Goal: Task Accomplishment & Management: Complete application form

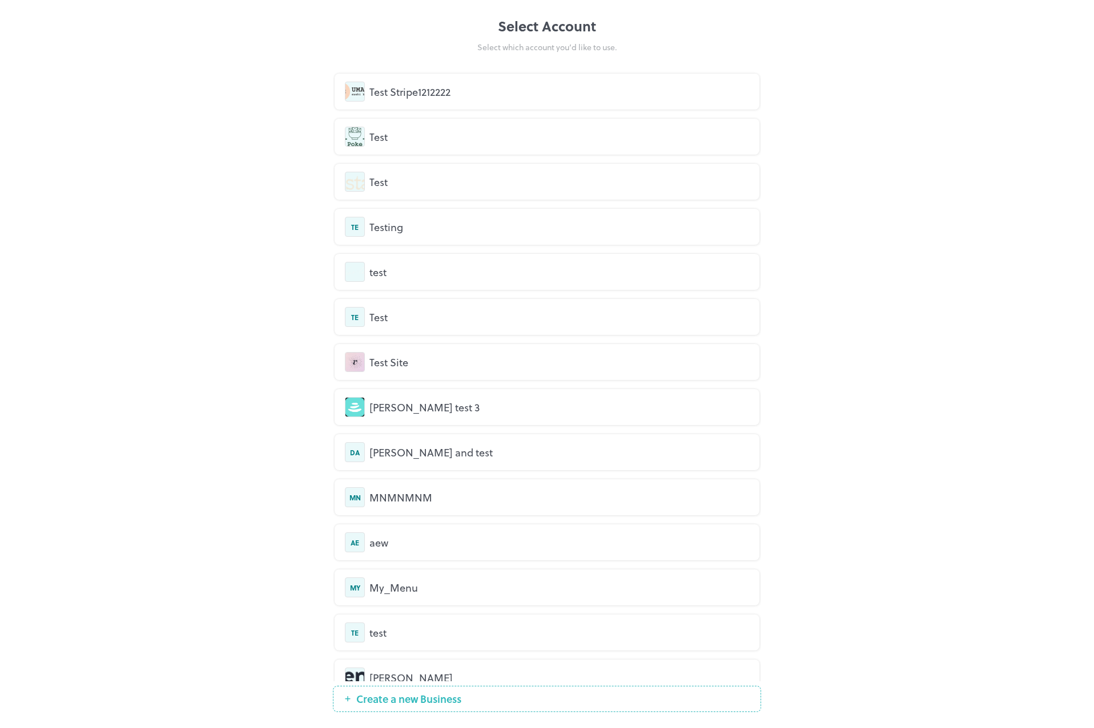
click at [225, 170] on div "Select Account Select which account you’d like to use. Test Stripe1212222 Test …" at bounding box center [547, 364] width 1094 height 728
drag, startPoint x: 506, startPoint y: 37, endPoint x: 607, endPoint y: 42, distance: 101.7
click at [612, 42] on div "Select Account Select which account you’d like to use." at bounding box center [547, 34] width 428 height 37
click at [602, 42] on div "Select which account you’d like to use." at bounding box center [547, 47] width 428 height 12
drag, startPoint x: 553, startPoint y: 27, endPoint x: 476, endPoint y: 18, distance: 77.6
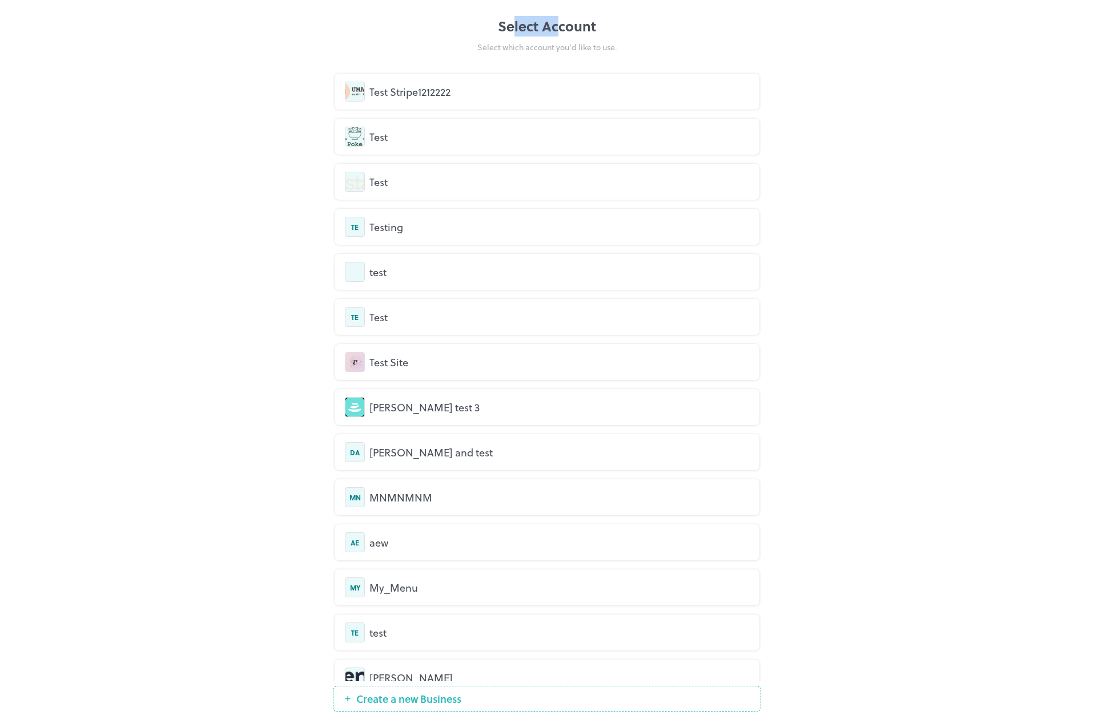
click at [512, 27] on div "Select Account" at bounding box center [547, 26] width 428 height 21
click at [528, 27] on div "Select Account" at bounding box center [547, 26] width 428 height 21
drag, startPoint x: 504, startPoint y: 26, endPoint x: 550, endPoint y: 26, distance: 46.2
click at [552, 26] on div "Select Account" at bounding box center [547, 26] width 428 height 21
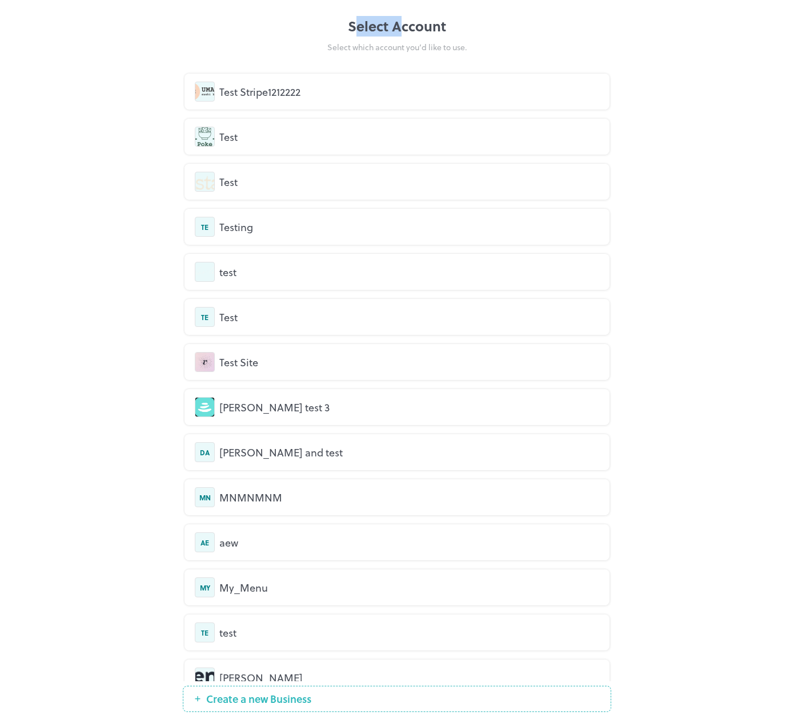
click at [366, 6] on div "Select Account Select which account you’d like to use. Test Stripe1212222 Test …" at bounding box center [397, 364] width 794 height 728
drag, startPoint x: 368, startPoint y: 17, endPoint x: 404, endPoint y: 25, distance: 36.8
click at [404, 25] on div "Select Account" at bounding box center [397, 26] width 428 height 21
drag, startPoint x: 429, startPoint y: 27, endPoint x: 380, endPoint y: 27, distance: 49.7
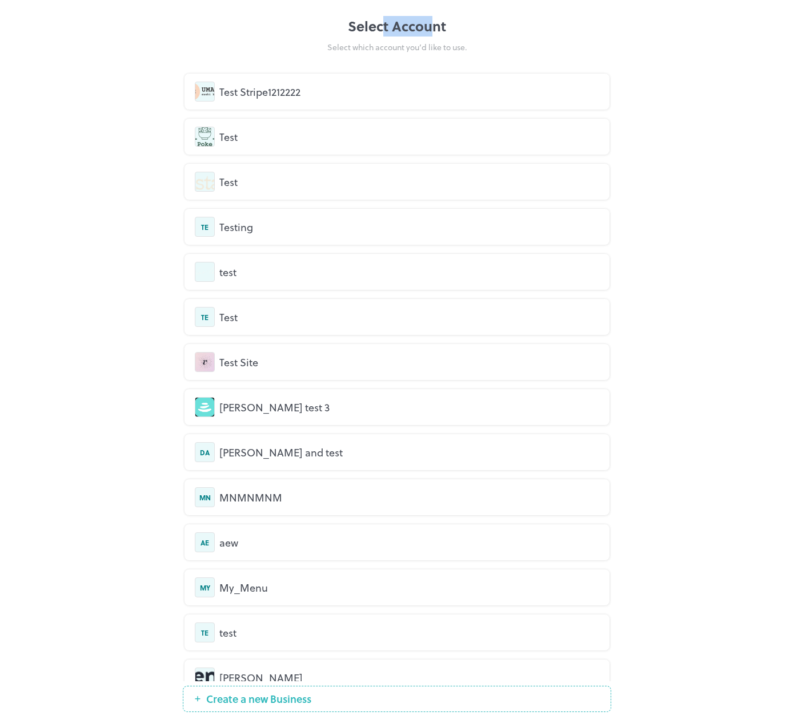
click at [381, 27] on div "Select Account" at bounding box center [397, 26] width 428 height 21
click at [696, 192] on div "Select Account Select which account you’d like to use. Test Stripe1212222 Test …" at bounding box center [397, 364] width 794 height 728
drag, startPoint x: 339, startPoint y: 13, endPoint x: 433, endPoint y: 42, distance: 99.1
click at [433, 42] on div "Select Account Select which account you’d like to use. Test Stripe1212222 Test …" at bounding box center [397, 364] width 794 height 728
click at [433, 42] on div "Select which account you’d like to use." at bounding box center [397, 47] width 428 height 12
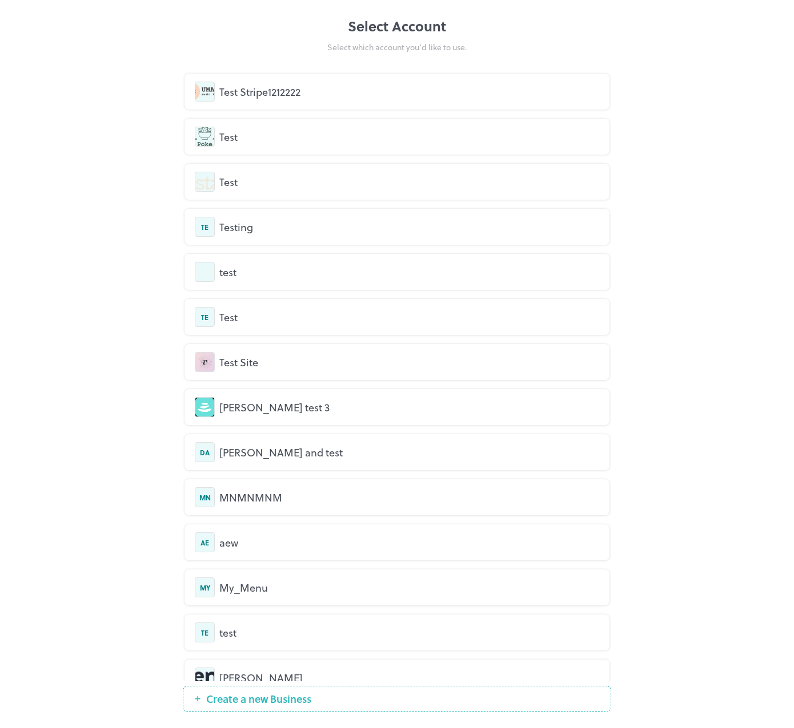
click at [280, 84] on div "Test Stripe1212222" at bounding box center [409, 91] width 380 height 15
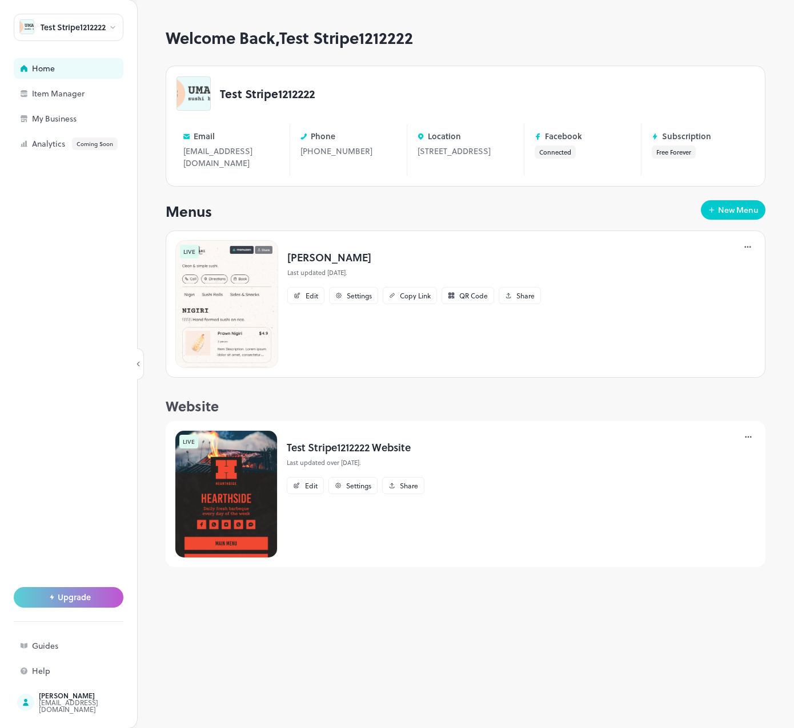
click at [194, 211] on div "Welcome Back, Test Stripe1212222 Test Stripe1212222 Email [EMAIL_ADDRESS][DOMAI…" at bounding box center [465, 213] width 599 height 368
drag, startPoint x: 229, startPoint y: 41, endPoint x: 328, endPoint y: 46, distance: 98.9
click at [328, 46] on h1 "Welcome Back, Test Stripe1212222" at bounding box center [465, 38] width 599 height 19
click at [335, 38] on h1 "Welcome Back, Test Stripe1212222" at bounding box center [465, 38] width 599 height 19
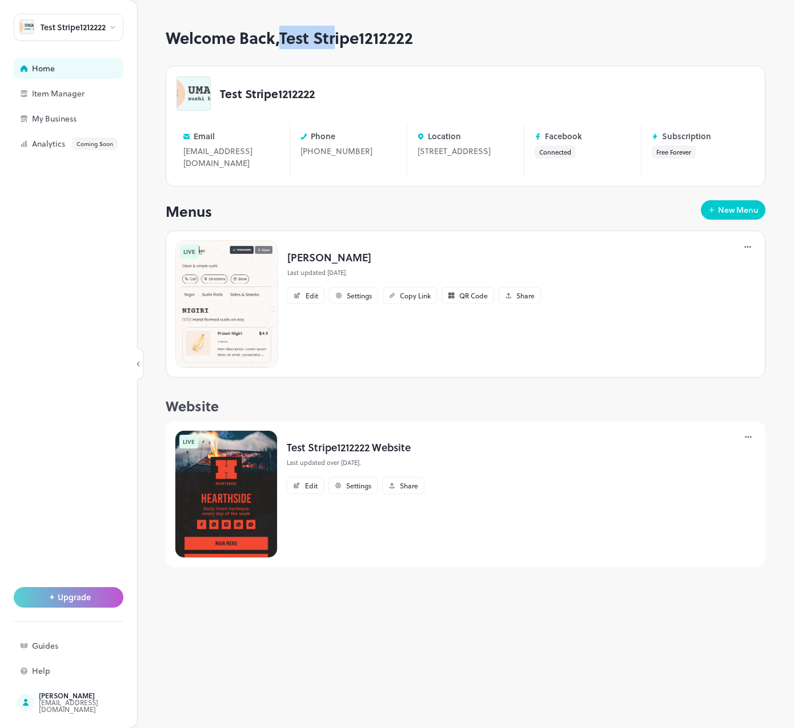
drag, startPoint x: 341, startPoint y: 33, endPoint x: 284, endPoint y: 24, distance: 58.3
click at [284, 24] on div "Welcome Back, Test Stripe1212222 Test Stripe1212222 Email aaa@gmail.com Edit Ph…" at bounding box center [465, 364] width 657 height 728
drag, startPoint x: 247, startPoint y: 97, endPoint x: 286, endPoint y: 95, distance: 38.9
click at [286, 95] on p "Test Stripe1212222" at bounding box center [267, 93] width 95 height 11
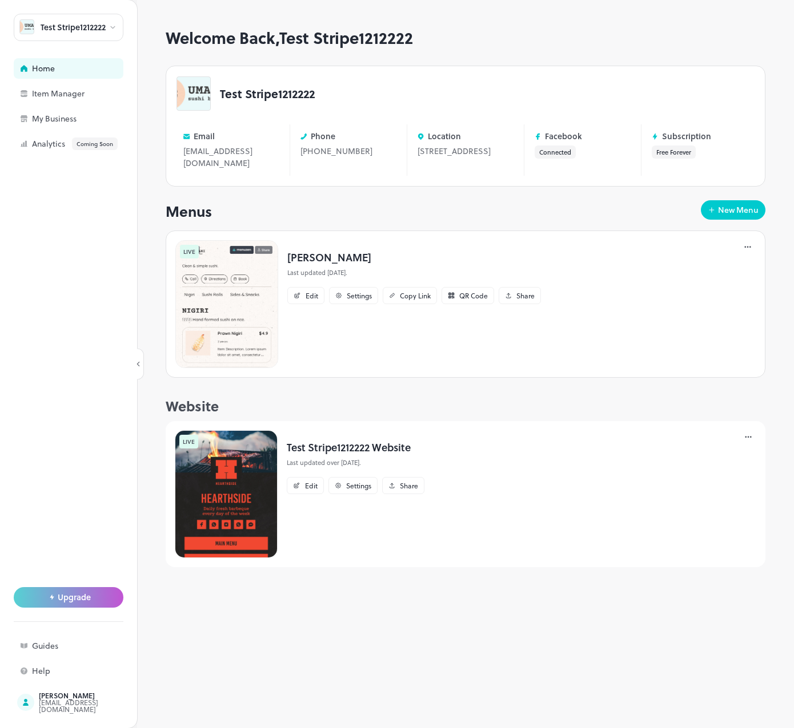
click at [430, 234] on div "Welcome Back, Test Stripe1212222 Test Stripe1212222 Email aaa@gmail.com Edit Ph…" at bounding box center [465, 213] width 599 height 368
drag, startPoint x: 208, startPoint y: 142, endPoint x: 195, endPoint y: 140, distance: 13.2
click at [195, 140] on div "Email aaa@gmail.com Edit" at bounding box center [231, 149] width 110 height 51
click at [195, 140] on p "Email" at bounding box center [204, 136] width 21 height 9
drag, startPoint x: 448, startPoint y: 156, endPoint x: 417, endPoint y: 152, distance: 31.7
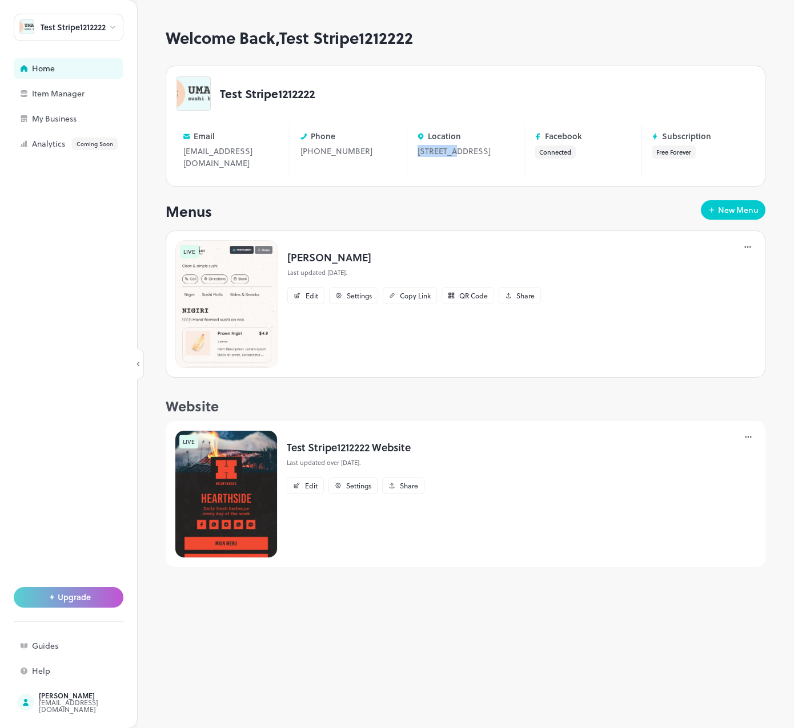
click at [417, 152] on div "Location 123 Hollywood Blvd, Los Angeles, CA 90028-6331 Edit" at bounding box center [465, 149] width 110 height 51
drag, startPoint x: 433, startPoint y: 135, endPoint x: 453, endPoint y: 132, distance: 20.7
click at [453, 132] on p "Location" at bounding box center [444, 136] width 33 height 9
drag, startPoint x: 323, startPoint y: 151, endPoint x: 306, endPoint y: 150, distance: 16.6
click at [306, 150] on div "+123 456 789 Edit" at bounding box center [348, 151] width 96 height 12
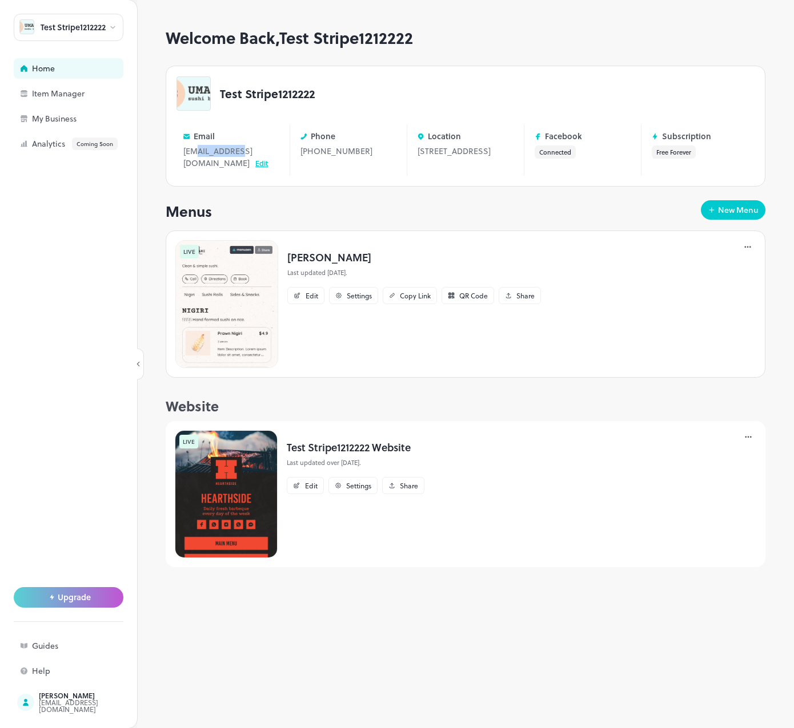
drag, startPoint x: 245, startPoint y: 150, endPoint x: 195, endPoint y: 150, distance: 49.7
click at [195, 150] on div "aaa@gmail.com Edit" at bounding box center [231, 157] width 96 height 24
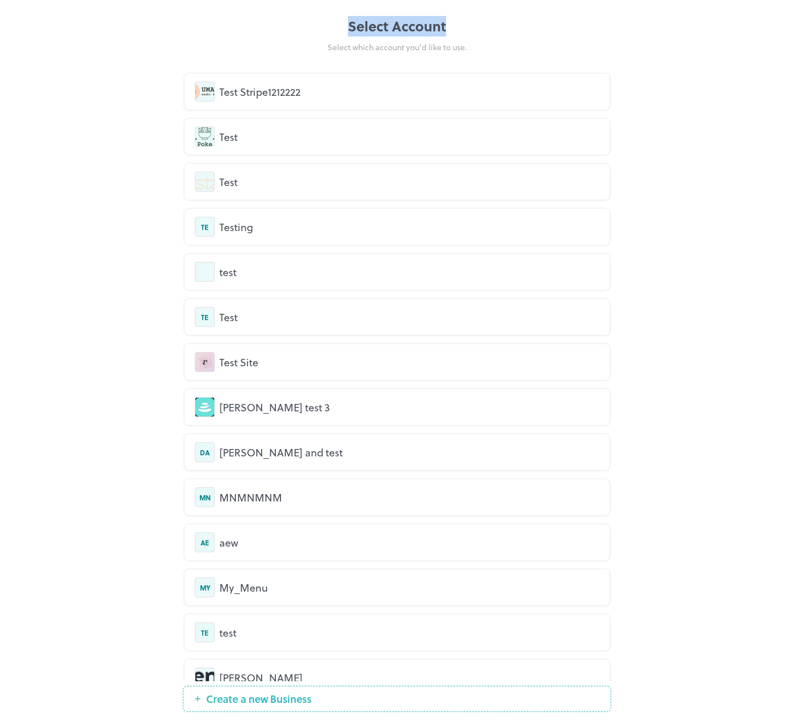
drag, startPoint x: 413, startPoint y: 35, endPoint x: 445, endPoint y: 35, distance: 31.4
click at [445, 35] on div "Select Account" at bounding box center [397, 26] width 428 height 21
click at [670, 108] on div "Select Account Select which account you’d like to use. Test Stripe1212222 Test …" at bounding box center [397, 364] width 794 height 728
drag, startPoint x: 349, startPoint y: 45, endPoint x: 390, endPoint y: 47, distance: 40.6
click at [390, 47] on div "Select which account you’d like to use." at bounding box center [397, 47] width 428 height 12
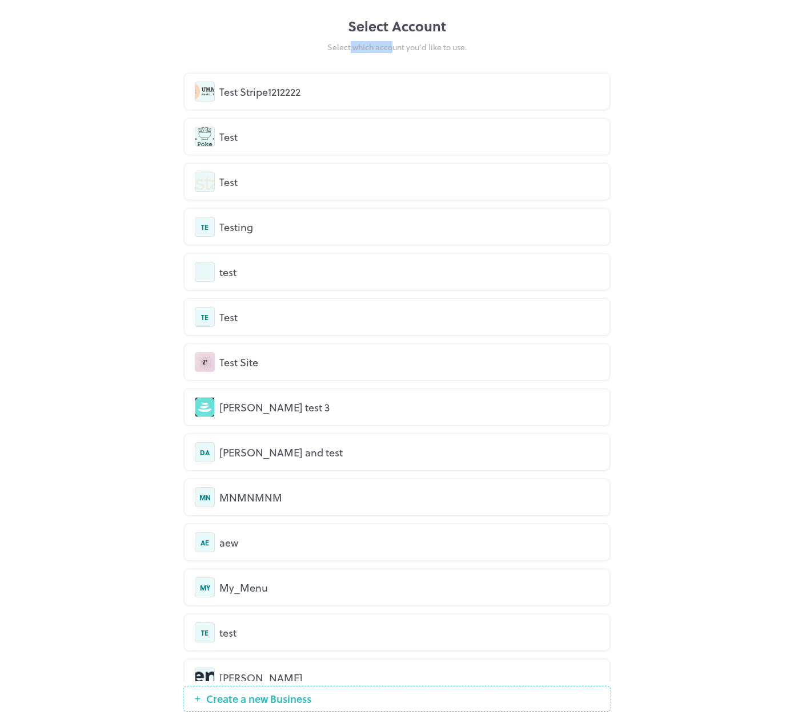
click at [390, 47] on div "Select which account you’d like to use." at bounding box center [397, 47] width 428 height 12
click at [287, 35] on div "Select Account" at bounding box center [397, 26] width 428 height 21
drag, startPoint x: 325, startPoint y: 49, endPoint x: 484, endPoint y: 57, distance: 158.9
click at [484, 57] on div "Select Account Select which account you’d like to use. Test Stripe1212222 Test …" at bounding box center [397, 364] width 428 height 696
copy div "Select which account you’d like to use."
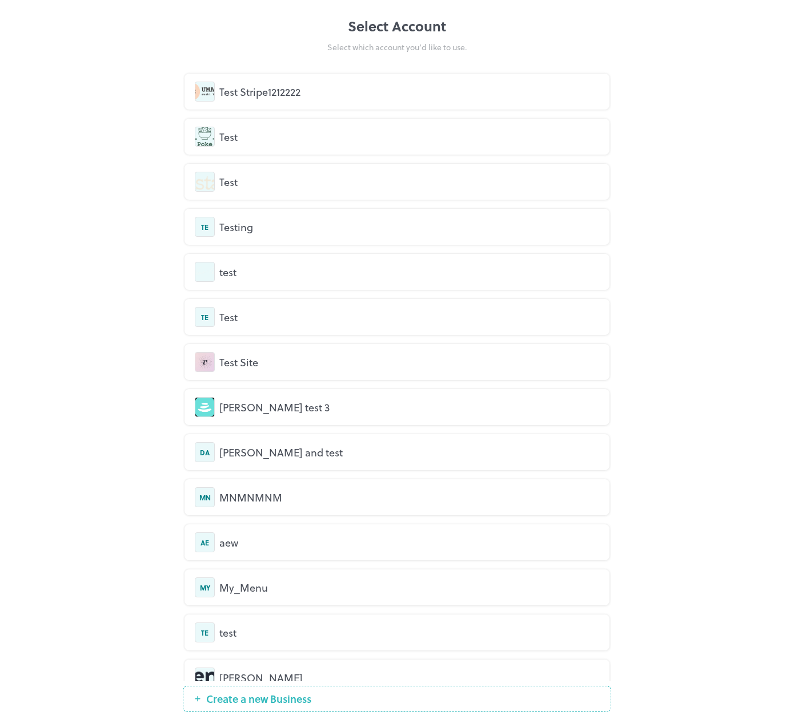
drag, startPoint x: 688, startPoint y: 109, endPoint x: 480, endPoint y: 15, distance: 228.7
click at [688, 108] on div "Select Account Select which account you’d like to use. Test Stripe1212222 Test …" at bounding box center [397, 364] width 794 height 728
click at [645, 198] on div "Select Account Select which account you’d like to use. Test Stripe1212222 Test …" at bounding box center [397, 364] width 794 height 728
click at [655, 203] on div "Select Account Select which account you’d like to use. Test Stripe1212222 Test …" at bounding box center [397, 364] width 794 height 728
click at [179, 53] on div "Select Account Select which account you’d like to use. Test Stripe1212222 Test …" at bounding box center [397, 364] width 794 height 728
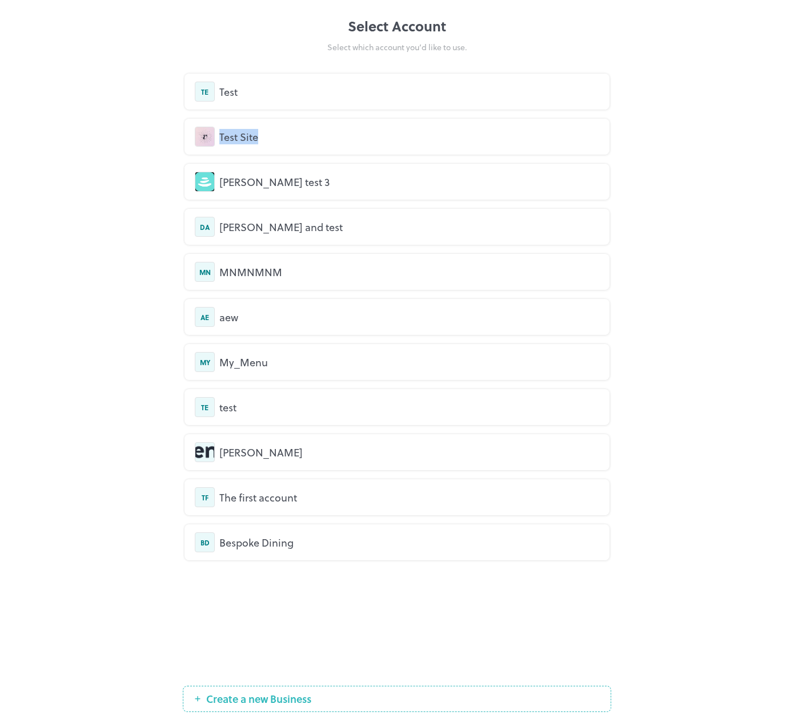
drag, startPoint x: 296, startPoint y: 133, endPoint x: 190, endPoint y: 138, distance: 106.9
click at [190, 138] on div "Test Site" at bounding box center [396, 137] width 425 height 36
drag, startPoint x: 298, startPoint y: 38, endPoint x: 277, endPoint y: 23, distance: 25.0
click at [296, 37] on div "Select Account Select which account you’d like to use." at bounding box center [397, 34] width 428 height 37
click at [232, 37] on div "Select Account Select which account you’d like to use." at bounding box center [397, 34] width 428 height 37
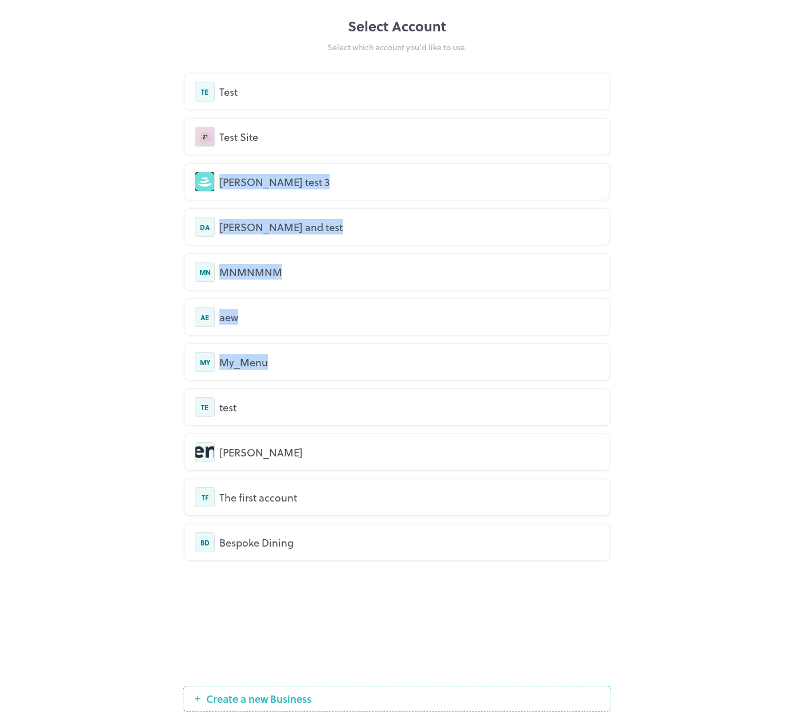
drag, startPoint x: 329, startPoint y: 139, endPoint x: 545, endPoint y: 403, distance: 340.8
click at [560, 368] on div "TE Test Test Site duy anh test 3 DA Duy and test MN MNMNMNM AE aew MY My_Menu T…" at bounding box center [397, 317] width 428 height 487
click at [722, 359] on div "Select Account Select which account you’d like to use. TE Test Test Site duy an…" at bounding box center [397, 364] width 794 height 728
click at [712, 360] on div "Select Account Select which account you’d like to use. TE Test Test Site duy an…" at bounding box center [397, 364] width 794 height 728
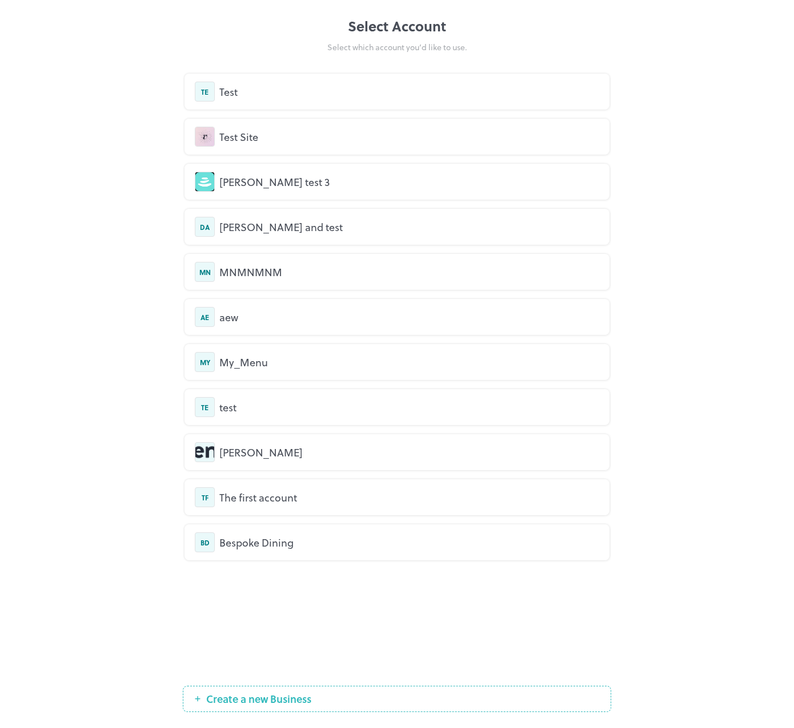
click at [251, 598] on div "TE Test Test Site duy anh test 3 DA Duy and test MN MNMNMNM AE aew MY My_Menu T…" at bounding box center [397, 373] width 428 height 617
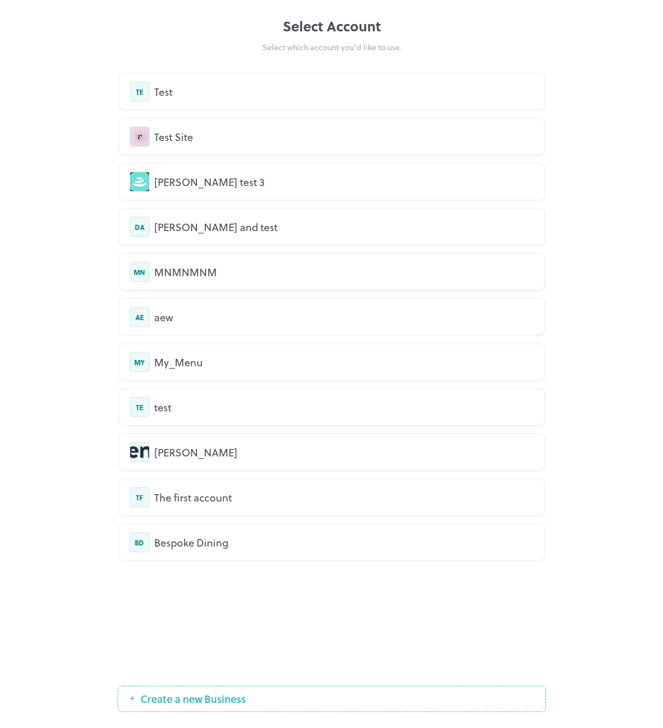
click at [308, 708] on button "Create a new Business" at bounding box center [332, 699] width 428 height 26
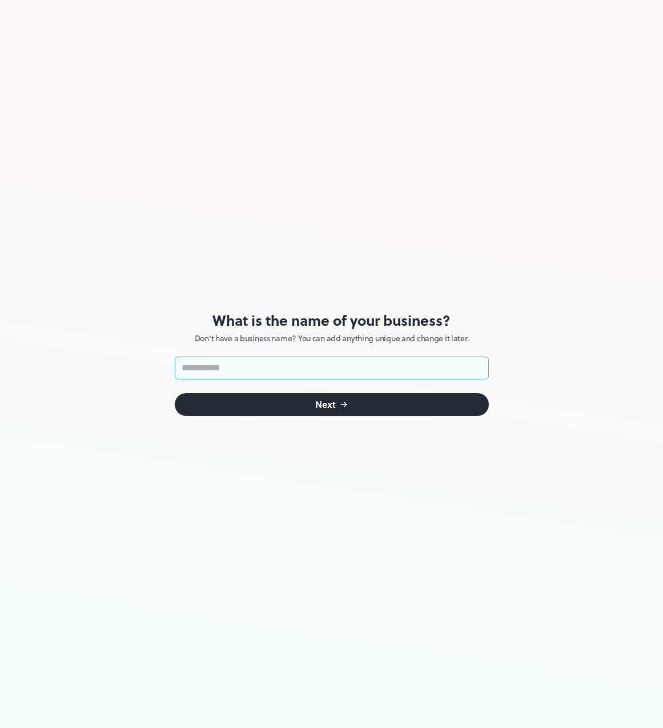
click at [266, 371] on input "text" at bounding box center [332, 368] width 314 height 23
type input "*"
click at [341, 409] on icon "submit" at bounding box center [343, 404] width 9 height 9
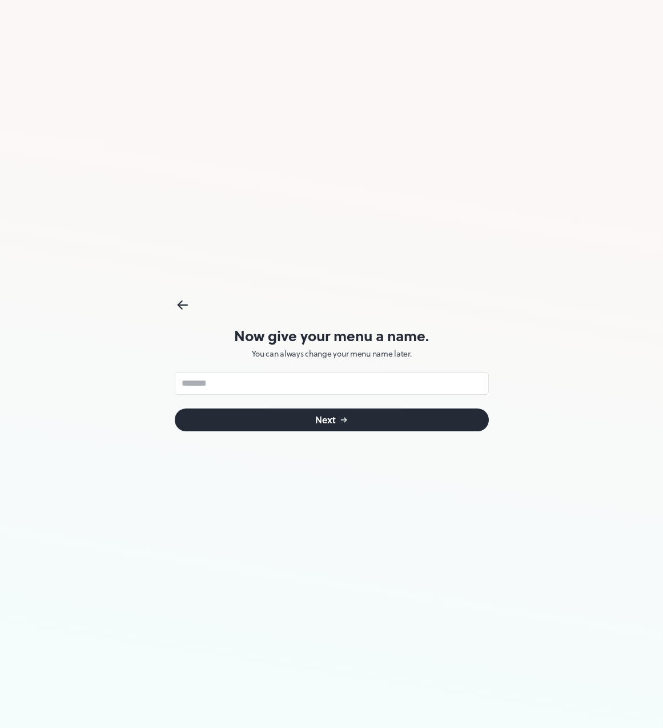
click at [181, 303] on icon at bounding box center [180, 303] width 4 height 4
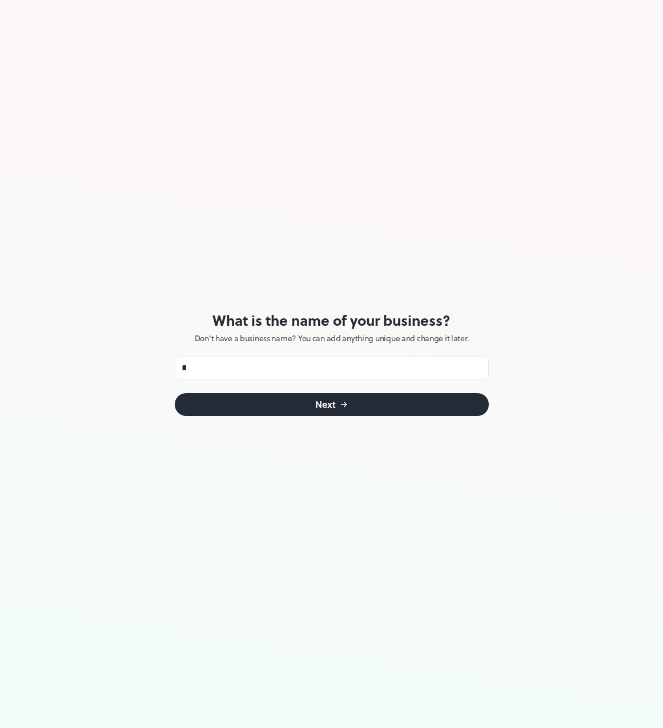
click at [377, 186] on div "What is the name of your business? Don't have a business name? You can add anyt…" at bounding box center [332, 364] width 314 height 728
click at [463, 218] on div "What is the name of your business? Don't have a business name? You can add anyt…" at bounding box center [332, 364] width 314 height 728
click at [338, 401] on button "Next" at bounding box center [332, 404] width 314 height 23
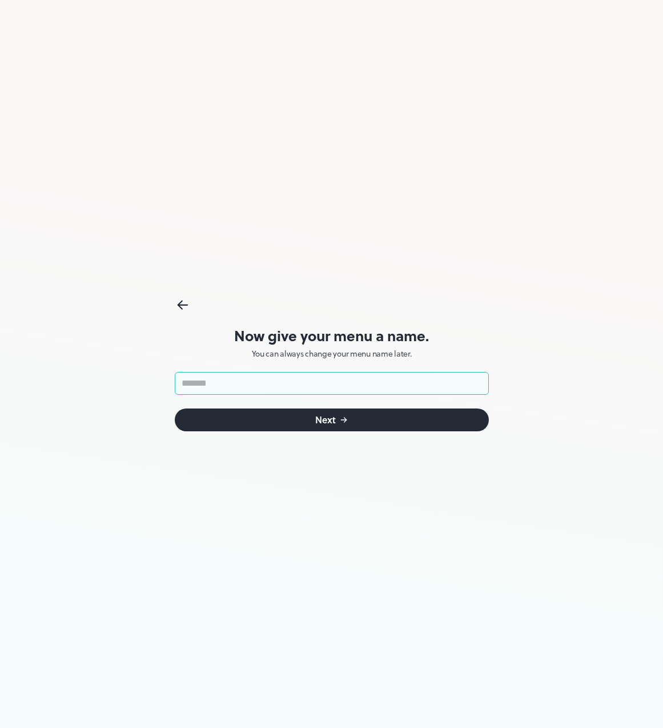
click at [184, 308] on icon at bounding box center [183, 305] width 17 height 17
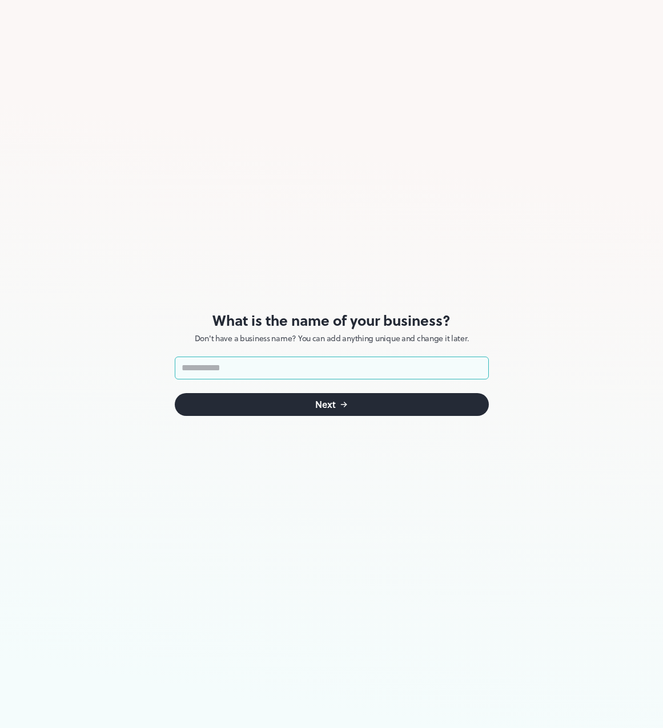
type input "*"
click at [253, 402] on button "Next" at bounding box center [332, 404] width 314 height 23
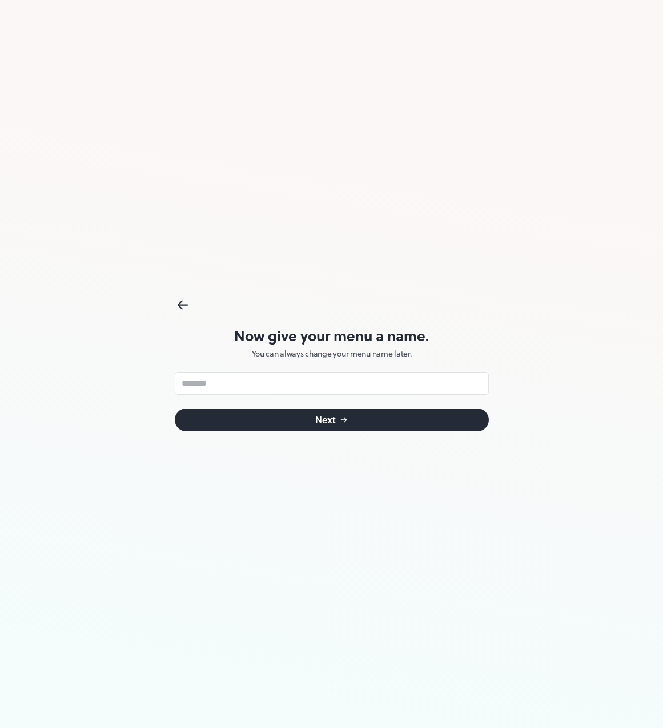
click at [8, 333] on div "Now give your menu a name. You can always change your menu name later. ​ Next" at bounding box center [331, 364] width 663 height 728
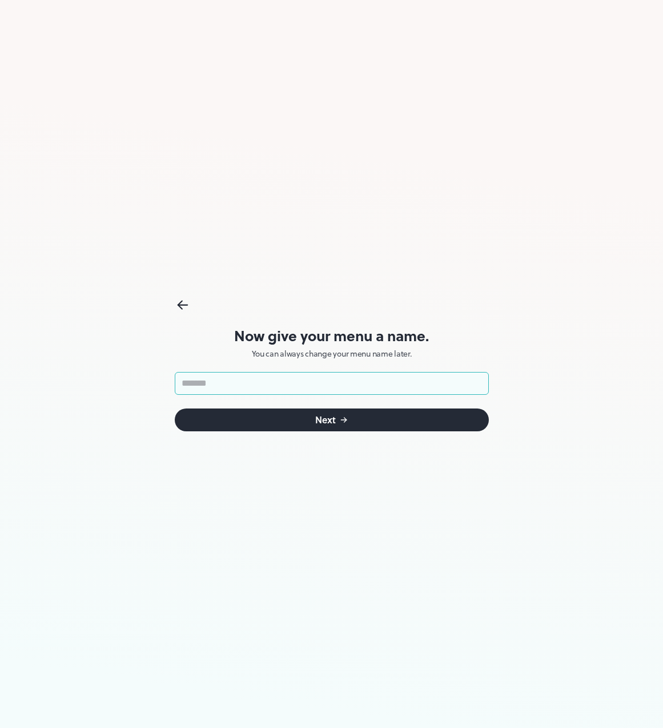
click at [273, 382] on input "text" at bounding box center [332, 383] width 314 height 23
type input "*****"
click at [315, 416] on div "Next" at bounding box center [325, 420] width 21 height 9
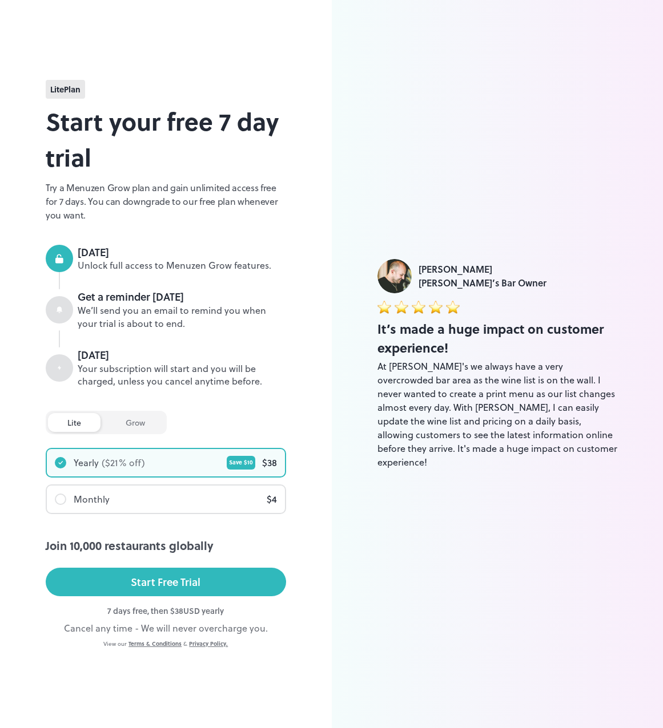
click at [25, 231] on div "lite Plan Start your free 7 day trial Try a Menuzen Grow plan and gain unlimite…" at bounding box center [166, 364] width 332 height 728
drag, startPoint x: 75, startPoint y: 79, endPoint x: 73, endPoint y: 73, distance: 7.2
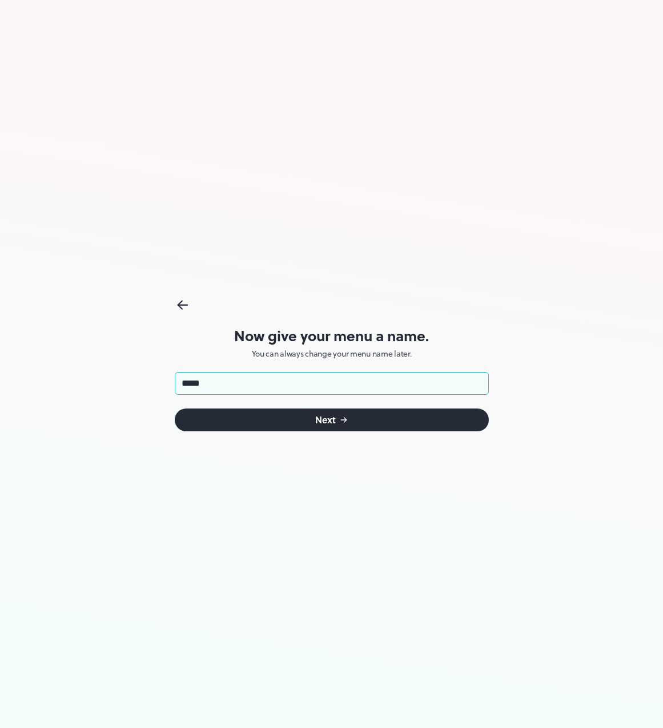
click at [184, 305] on icon at bounding box center [183, 305] width 17 height 17
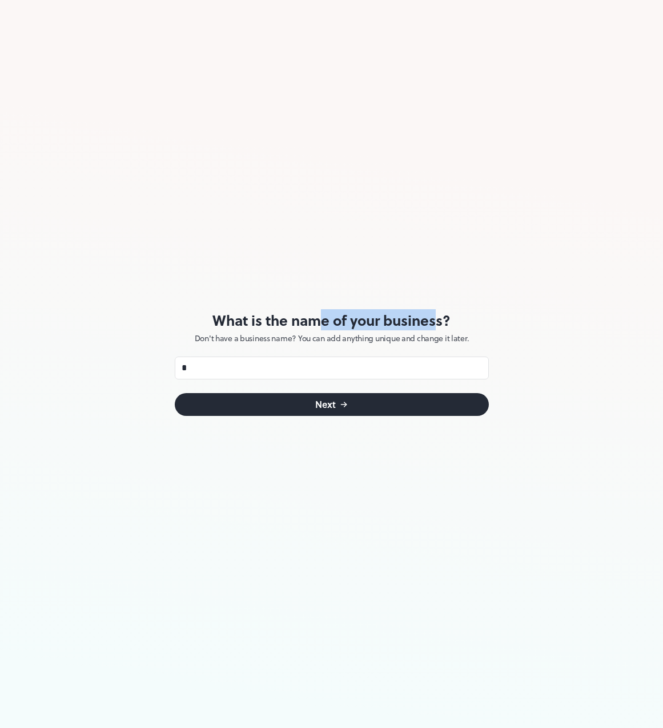
drag, startPoint x: 329, startPoint y: 320, endPoint x: 438, endPoint y: 319, distance: 109.0
click at [438, 319] on h2 "What is the name of your business?" at bounding box center [332, 320] width 314 height 16
drag, startPoint x: 448, startPoint y: 319, endPoint x: 351, endPoint y: 321, distance: 96.5
click at [351, 321] on h2 "What is the name of your business?" at bounding box center [332, 320] width 314 height 16
drag, startPoint x: 215, startPoint y: 322, endPoint x: 450, endPoint y: 320, distance: 235.2
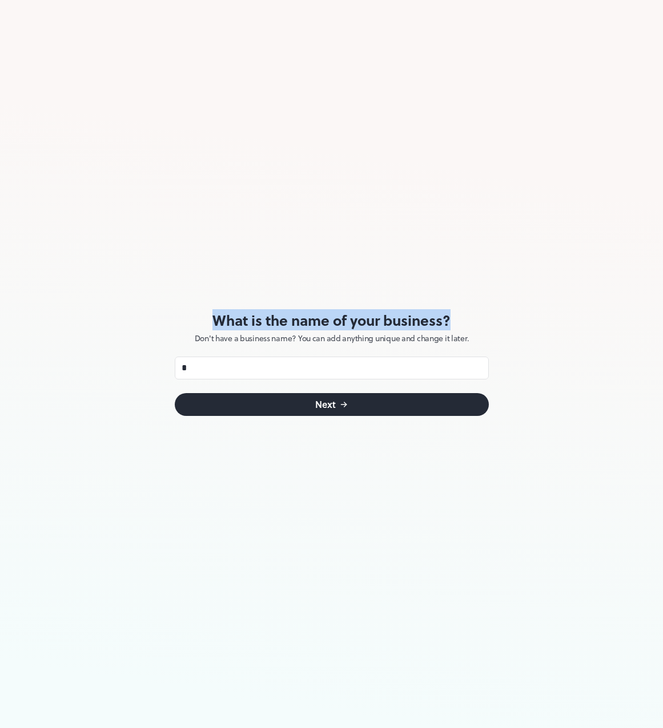
click at [450, 320] on h2 "What is the name of your business?" at bounding box center [332, 320] width 314 height 16
drag, startPoint x: 452, startPoint y: 320, endPoint x: 344, endPoint y: 324, distance: 108.0
click at [344, 324] on h2 "What is the name of your business?" at bounding box center [332, 320] width 314 height 16
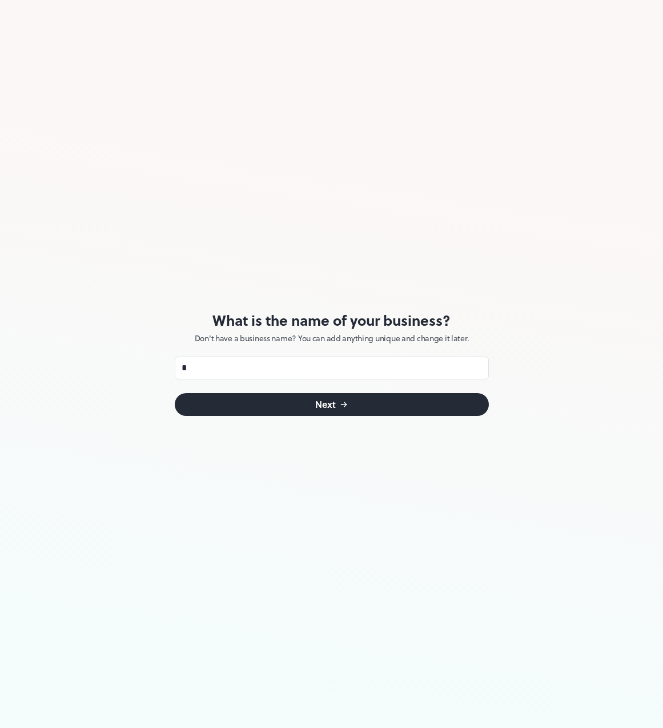
click at [26, 304] on div "What is the name of your business? Don't have a business name? You can add anyt…" at bounding box center [331, 364] width 663 height 728
drag, startPoint x: 239, startPoint y: 369, endPoint x: 115, endPoint y: 369, distance: 124.5
click at [114, 369] on div "What is the name of your business? Don't have a business name? You can add anyt…" at bounding box center [331, 364] width 663 height 728
type input "***"
click at [284, 403] on button "Next" at bounding box center [332, 404] width 314 height 23
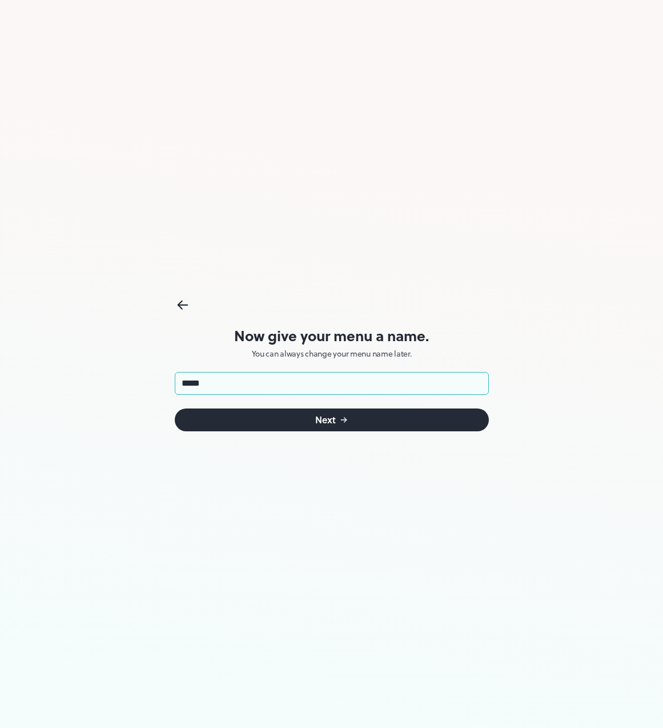
click at [280, 390] on input "*****" at bounding box center [332, 383] width 314 height 23
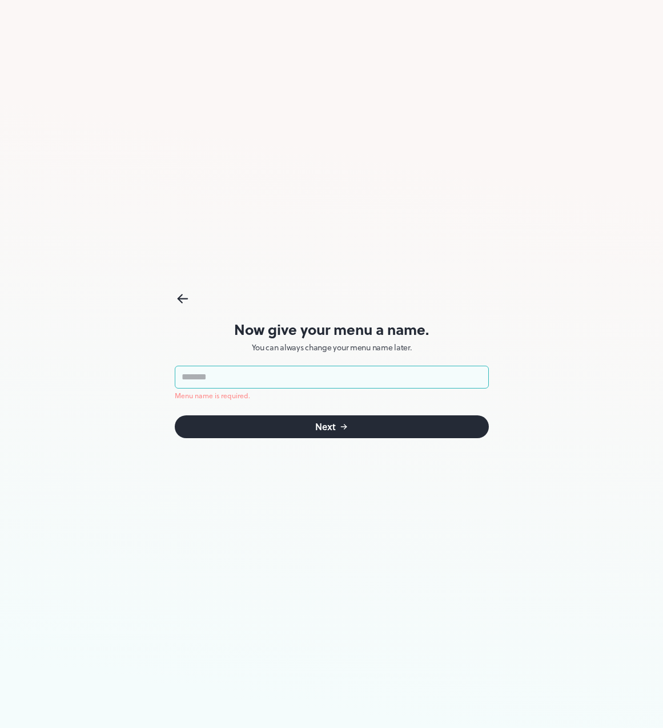
click at [172, 291] on div "Now give your menu a name. You can always change your menu name later. ​ Menu n…" at bounding box center [331, 364] width 663 height 728
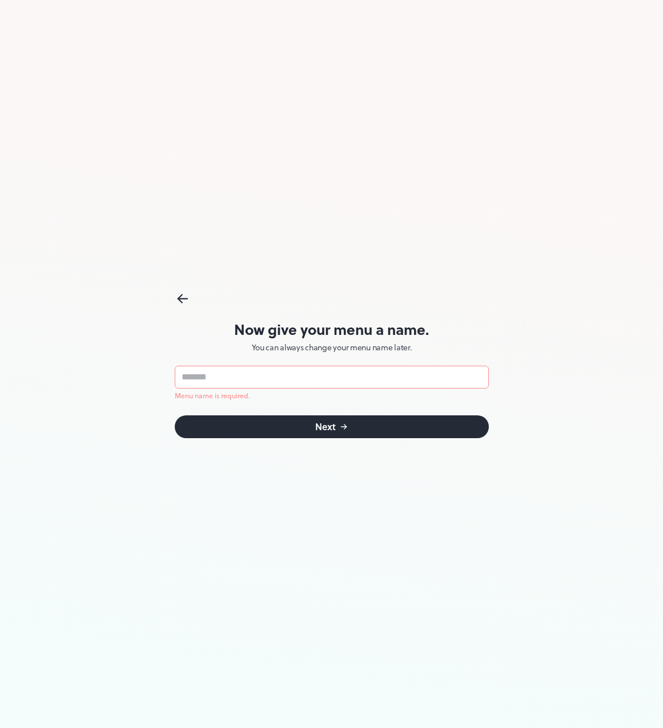
click at [181, 296] on icon at bounding box center [180, 297] width 4 height 4
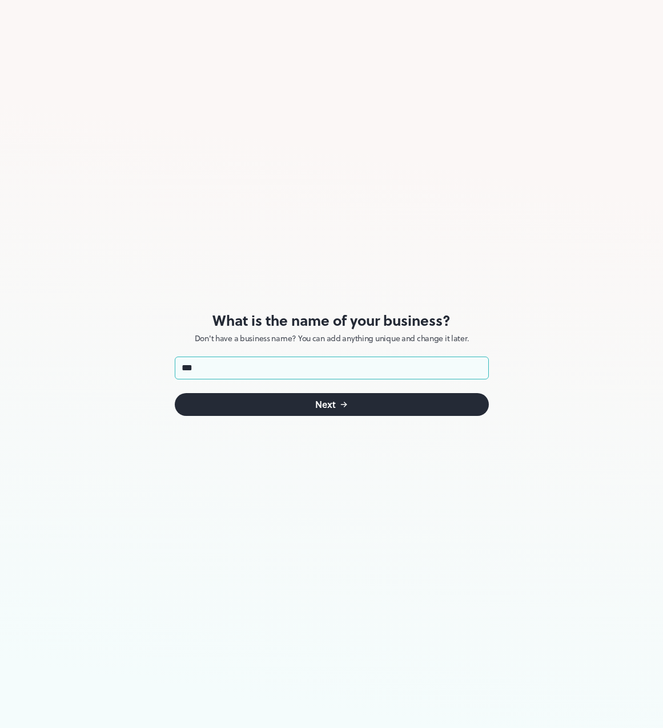
click at [161, 274] on div "What is the name of your business? Don't have a business name? You can add anyt…" at bounding box center [331, 364] width 663 height 728
click at [128, 166] on div "What is the name of your business? Don't have a business name? You can add anyt…" at bounding box center [331, 364] width 663 height 728
drag, startPoint x: 199, startPoint y: 369, endPoint x: 169, endPoint y: 365, distance: 30.0
click at [169, 365] on div "What is the name of your business? Don't have a business name? You can add anyt…" at bounding box center [331, 364] width 663 height 728
drag, startPoint x: 473, startPoint y: 155, endPoint x: 476, endPoint y: 189, distance: 33.8
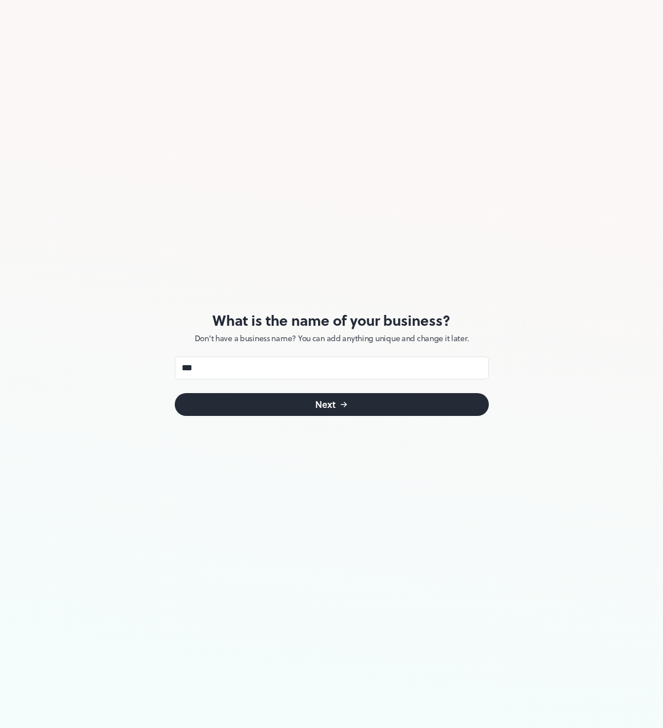
click at [473, 162] on div "What is the name of your business? Don't have a business name? You can add anyt…" at bounding box center [332, 364] width 314 height 728
click at [251, 276] on div "What is the name of your business? Don't have a business name? You can add anyt…" at bounding box center [332, 364] width 314 height 728
drag, startPoint x: 277, startPoint y: 372, endPoint x: 177, endPoint y: 370, distance: 100.5
click at [177, 370] on input "***" at bounding box center [332, 368] width 314 height 23
click at [164, 324] on div "What is the name of your business? Don't have a business name? You can add anyt…" at bounding box center [331, 364] width 663 height 728
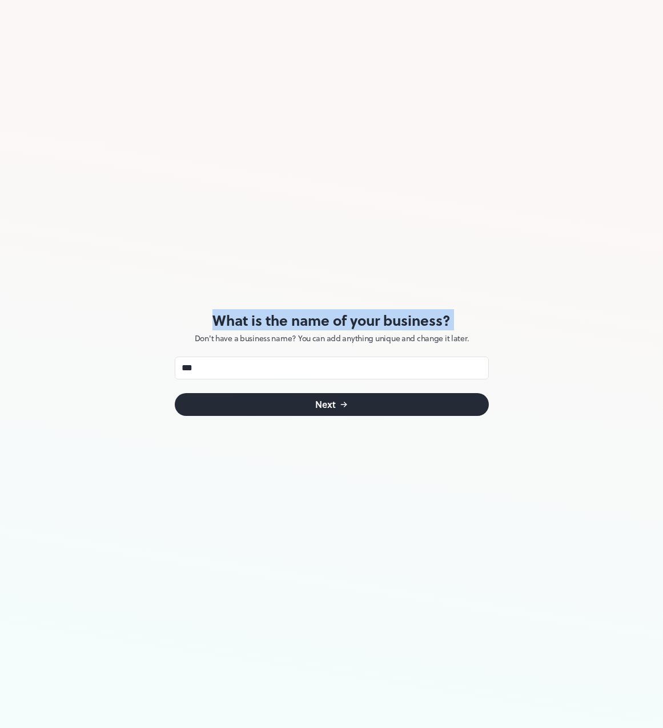
drag, startPoint x: 191, startPoint y: 331, endPoint x: 509, endPoint y: 329, distance: 318.5
click at [512, 329] on div "What is the name of your business? Don't have a business name? You can add anyt…" at bounding box center [331, 364] width 663 height 728
click at [509, 329] on div "What is the name of your business? Don't have a business name? You can add anyt…" at bounding box center [331, 364] width 663 height 728
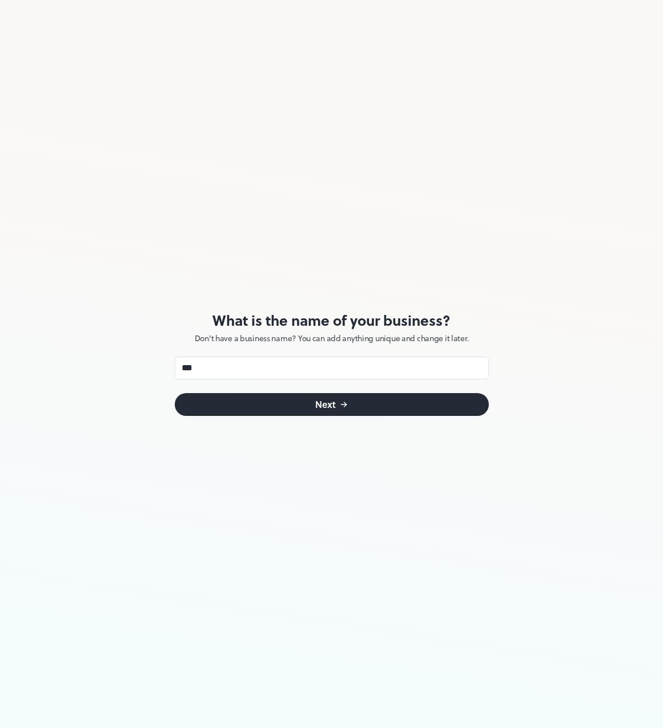
click at [387, 145] on div "What is the name of your business? Don't have a business name? You can add anyt…" at bounding box center [332, 364] width 314 height 728
click at [349, 225] on div "What is the name of your business? Don't have a business name? You can add anyt…" at bounding box center [332, 364] width 314 height 728
click at [345, 225] on div "What is the name of your business? Don't have a business name? You can add anyt…" at bounding box center [332, 364] width 314 height 728
drag, startPoint x: 263, startPoint y: 376, endPoint x: 146, endPoint y: 370, distance: 117.7
click at [146, 372] on div "What is the name of your business? Don't have a business name? You can add anyt…" at bounding box center [331, 364] width 663 height 728
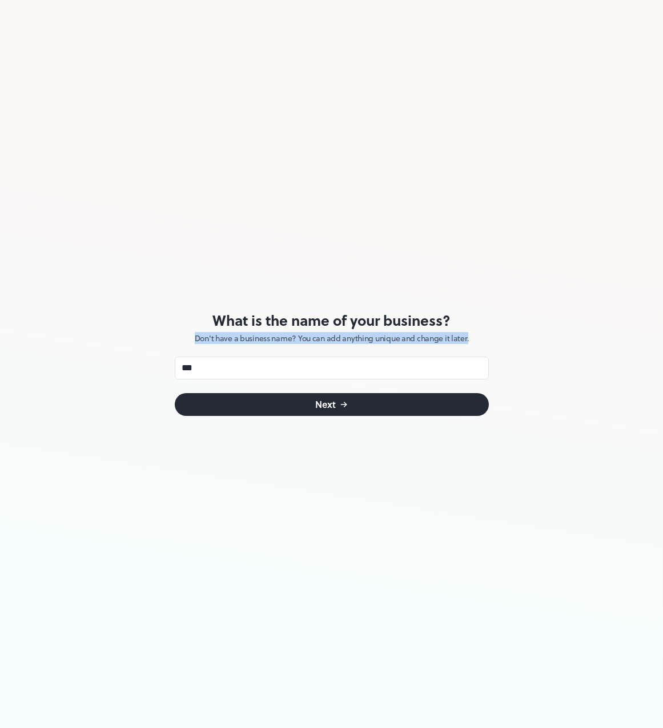
drag, startPoint x: 186, startPoint y: 341, endPoint x: 483, endPoint y: 335, distance: 297.5
click at [483, 335] on p "Don't have a business name? You can add anything unique and change it later." at bounding box center [332, 338] width 314 height 9
copy p "Don't have a business name? You can add anything unique and change it later."
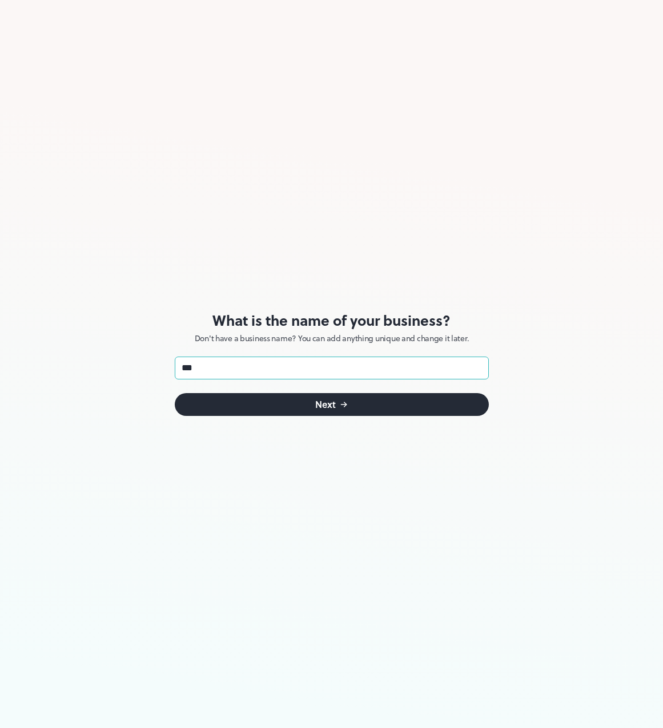
click at [233, 371] on input "***" at bounding box center [332, 368] width 314 height 23
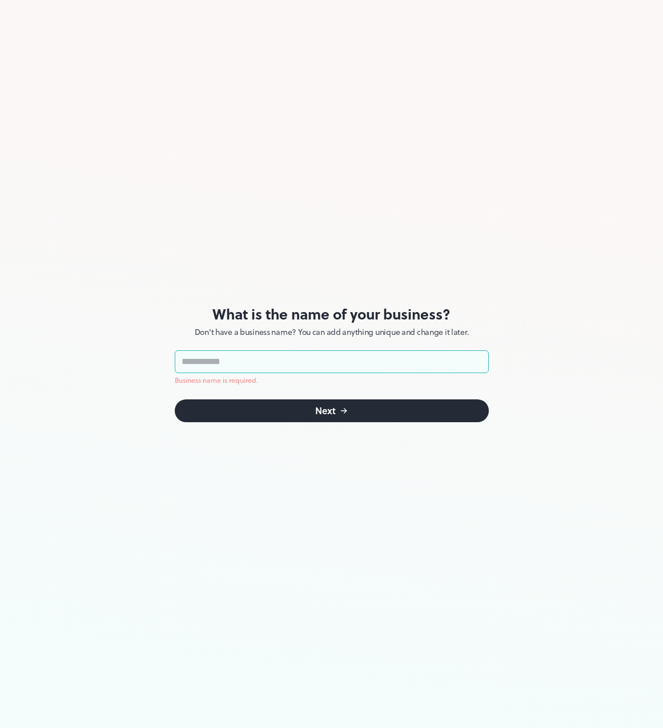
click at [142, 328] on div "What is the name of your business? Don't have a business name? You can add anyt…" at bounding box center [331, 364] width 663 height 728
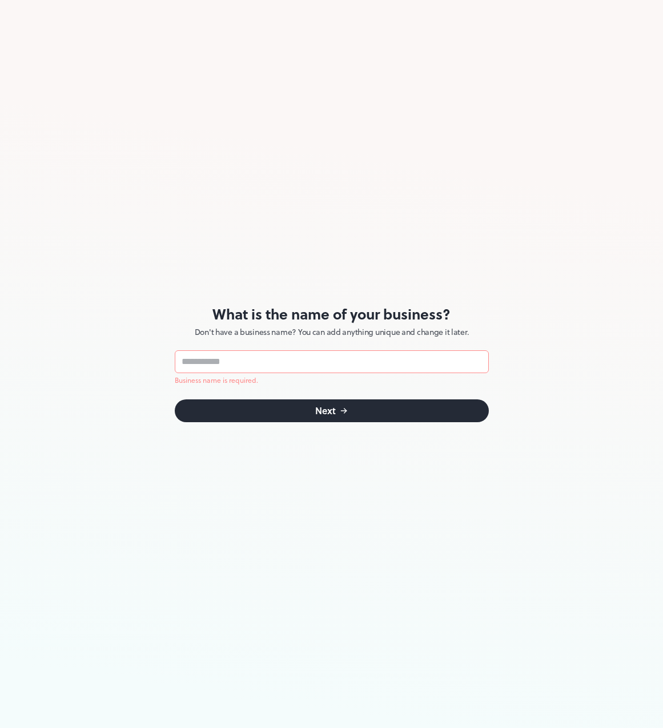
click at [300, 228] on div "What is the name of your business? Don't have a business name? You can add anyt…" at bounding box center [332, 364] width 314 height 728
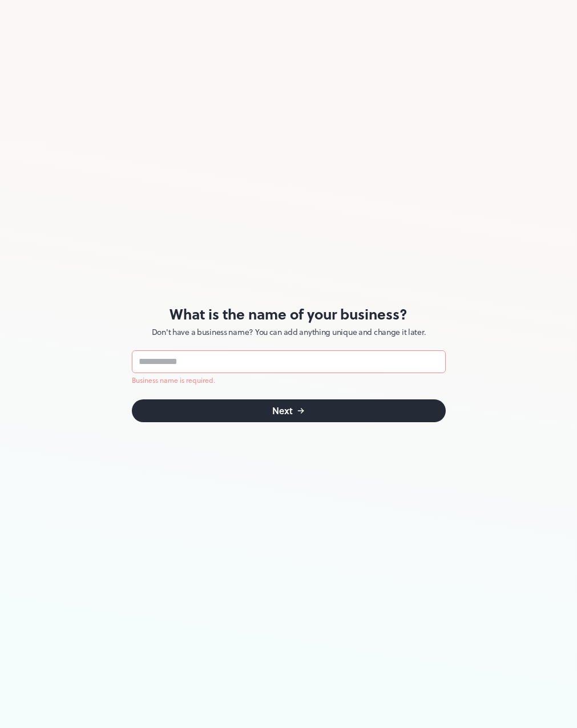
click at [354, 172] on div "What is the name of your business? Don't have a business name? You can add anyt…" at bounding box center [289, 364] width 314 height 728
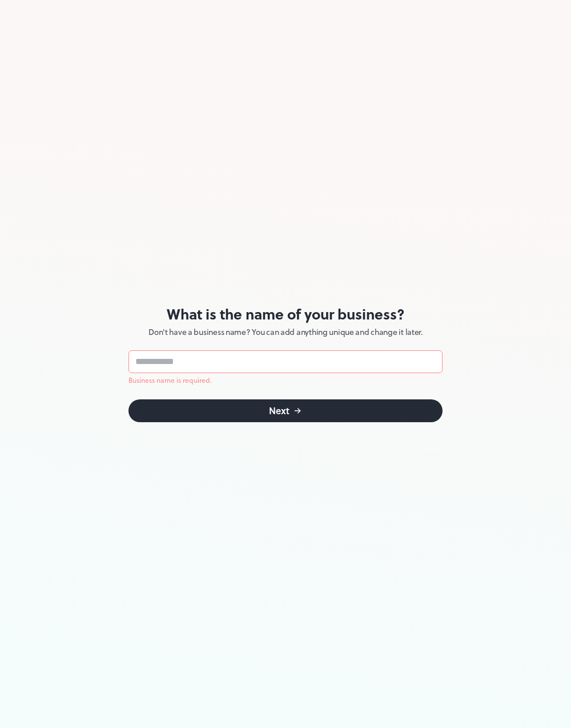
click at [265, 195] on div "What is the name of your business? Don't have a business name? You can add anyt…" at bounding box center [285, 364] width 314 height 728
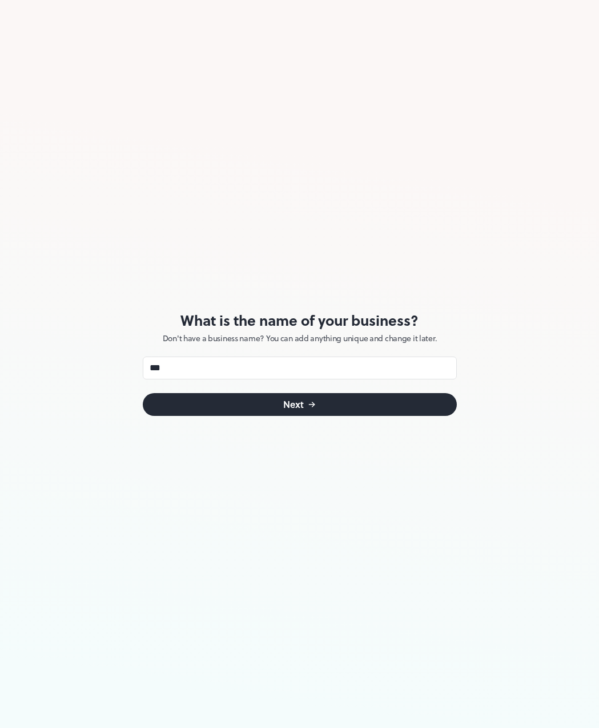
click at [261, 398] on button "Next" at bounding box center [300, 404] width 314 height 23
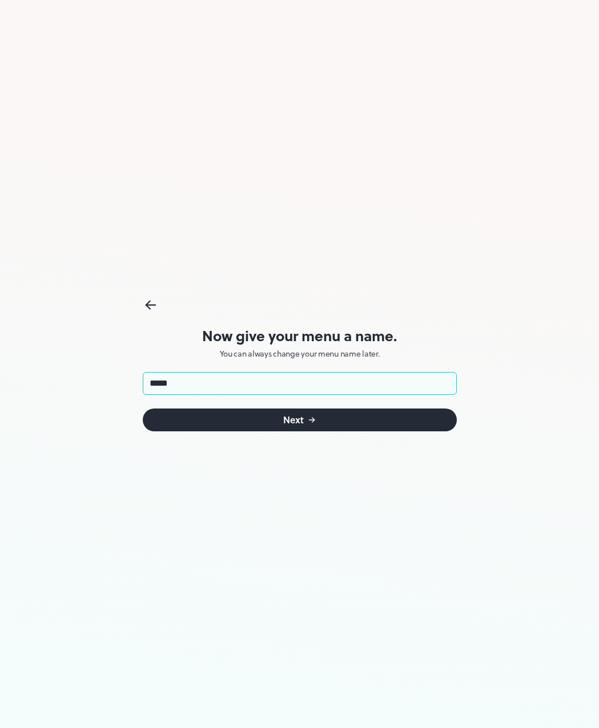
click at [277, 417] on button "Next" at bounding box center [300, 420] width 314 height 23
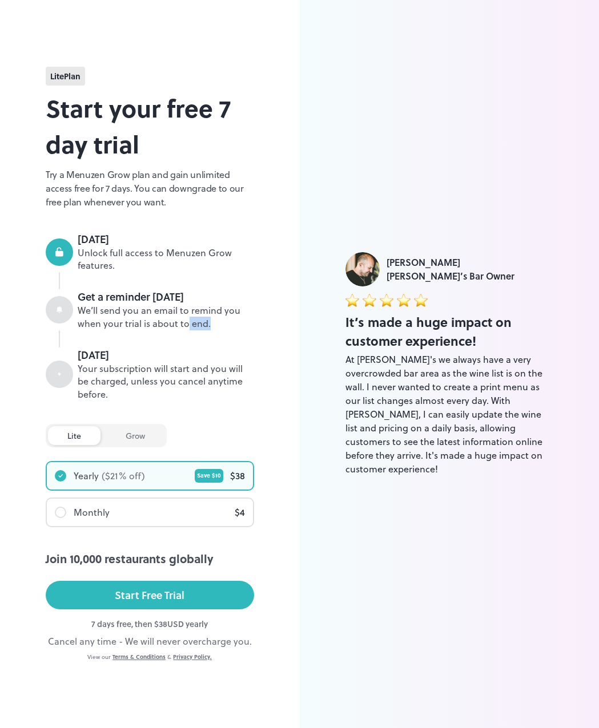
drag, startPoint x: 229, startPoint y: 332, endPoint x: 174, endPoint y: 324, distance: 55.9
click at [181, 326] on div "Today Unlock full access to Menuzen Grow features. Get a reminder in 5 days We’…" at bounding box center [150, 317] width 208 height 170
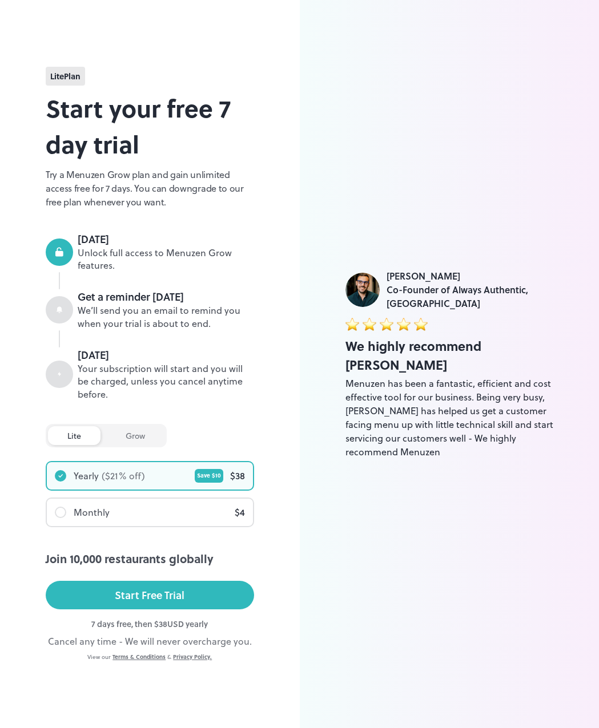
drag, startPoint x: 147, startPoint y: 303, endPoint x: 140, endPoint y: 292, distance: 12.3
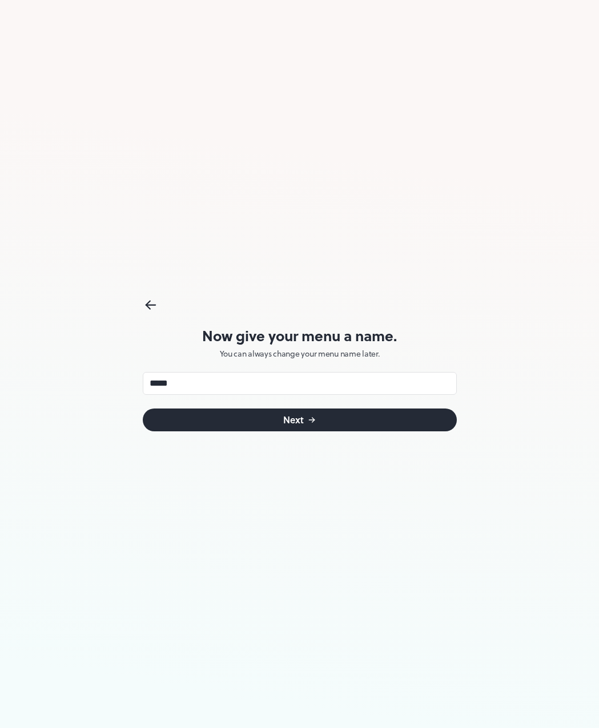
click at [331, 248] on div "Now give your menu a name. You can always change your menu name later. ***** ​ …" at bounding box center [300, 364] width 314 height 728
click at [268, 185] on div "Now give your menu a name. You can always change your menu name later. ***** ​ …" at bounding box center [300, 364] width 314 height 728
click at [144, 305] on icon at bounding box center [151, 305] width 17 height 17
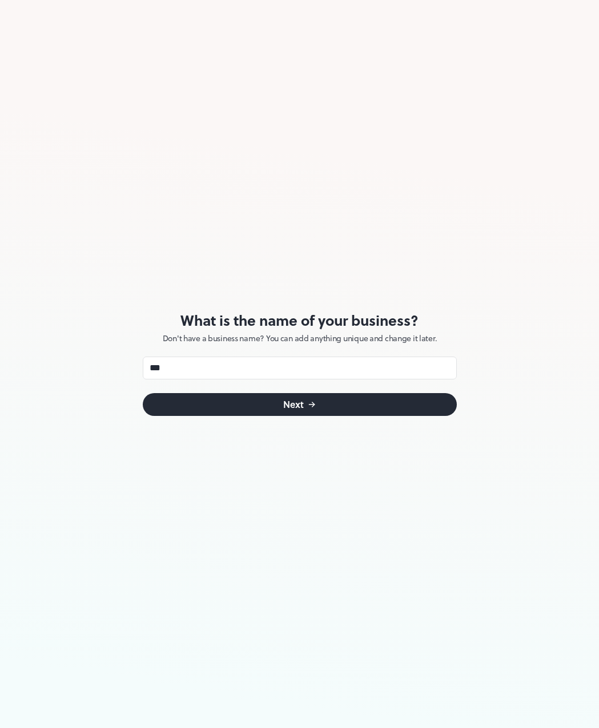
click at [202, 201] on div "What is the name of your business? Don't have a business name? You can add anyt…" at bounding box center [300, 364] width 314 height 728
